Goal: Task Accomplishment & Management: Manage account settings

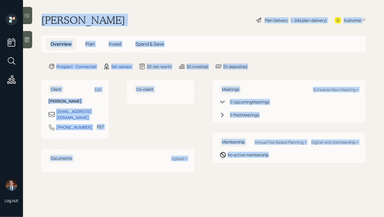
drag, startPoint x: 42, startPoint y: 18, endPoint x: 239, endPoint y: 168, distance: 247.9
click at [240, 168] on main "[PERSON_NAME] Plan Delivery • (old plan-delivery) Kustomer Overview Plan Invest…" at bounding box center [203, 108] width 361 height 217
click at [239, 168] on main "[PERSON_NAME] Plan Delivery • (old plan-delivery) Kustomer Overview Plan Invest…" at bounding box center [203, 108] width 361 height 217
drag, startPoint x: 42, startPoint y: 19, endPoint x: 243, endPoint y: 166, distance: 248.7
click at [243, 166] on main "[PERSON_NAME] Plan Delivery • (old plan-delivery) Kustomer Overview Plan Invest…" at bounding box center [203, 108] width 361 height 217
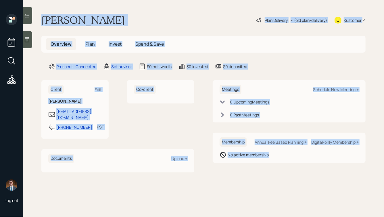
click at [243, 166] on div "Meetings Schedule New Meeting + 0 Upcoming Meeting s 0 Past Meeting s Membershi…" at bounding box center [289, 126] width 153 height 92
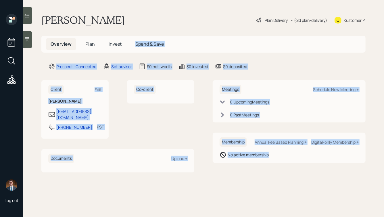
drag, startPoint x: 274, startPoint y: 165, endPoint x: 123, endPoint y: 47, distance: 191.5
click at [123, 47] on main "[PERSON_NAME] Plan Delivery • (old plan-delivery) Kustomer Overview Plan Invest…" at bounding box center [203, 108] width 361 height 217
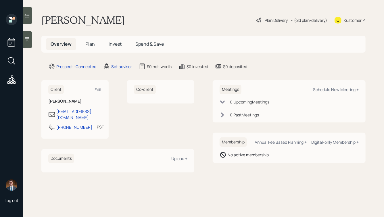
click at [84, 28] on main "[PERSON_NAME] Plan Delivery • (old plan-delivery) Kustomer Overview Plan Invest…" at bounding box center [203, 108] width 361 height 217
click at [26, 37] on icon at bounding box center [27, 40] width 6 height 6
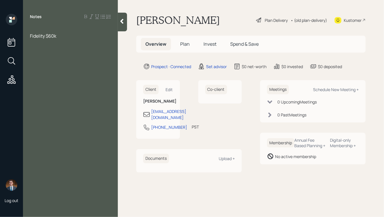
click at [46, 35] on span "Fidelity $60k" at bounding box center [43, 36] width 26 height 6
click at [76, 35] on div "Fidelity IRA: $60k" at bounding box center [70, 36] width 81 height 6
click at [45, 30] on div at bounding box center [70, 29] width 81 height 6
drag, startPoint x: 68, startPoint y: 84, endPoint x: 20, endPoint y: 17, distance: 82.0
click at [20, 17] on div "Log out Notes Still working Pension: Emergency Savings to cover 6 months Fideli…" at bounding box center [192, 108] width 384 height 217
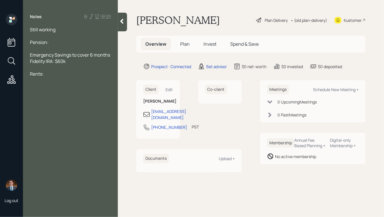
click at [55, 37] on div at bounding box center [70, 36] width 81 height 6
drag, startPoint x: 30, startPoint y: 28, endPoint x: 95, endPoint y: 110, distance: 104.3
click at [96, 112] on div "Notes Still working Pension: Emergency Savings to cover 6 months Fidelity IRA: …" at bounding box center [70, 112] width 95 height 196
click at [75, 80] on div "Notes Still working Pension: Emergency Savings to cover 6 months Fidelity IRA: …" at bounding box center [70, 112] width 95 height 196
click at [59, 45] on div "Pension:" at bounding box center [70, 42] width 81 height 6
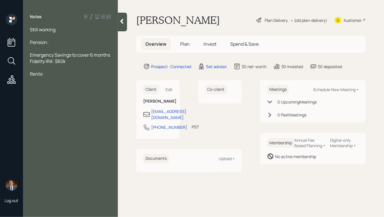
click at [63, 81] on div "Notes Still working Pension: Emergency Savings to cover 6 months Fidelity IRA: …" at bounding box center [70, 112] width 95 height 196
click at [66, 78] on div "Notes Still working Pension: Emergency Savings to cover 6 months Fidelity IRA: …" at bounding box center [70, 112] width 95 height 196
click at [57, 76] on div "Rents:" at bounding box center [70, 74] width 81 height 6
drag, startPoint x: 59, startPoint y: 43, endPoint x: 26, endPoint y: 24, distance: 38.0
click at [26, 24] on div "Notes Still working Pension: Emergency Savings to cover 6 months Fidelity IRA: …" at bounding box center [70, 112] width 95 height 196
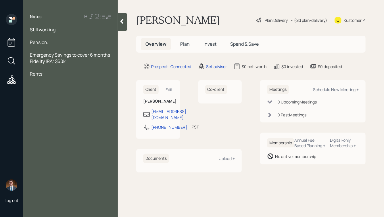
click at [68, 42] on div "Pension:" at bounding box center [70, 42] width 81 height 6
